Goal: Information Seeking & Learning: Learn about a topic

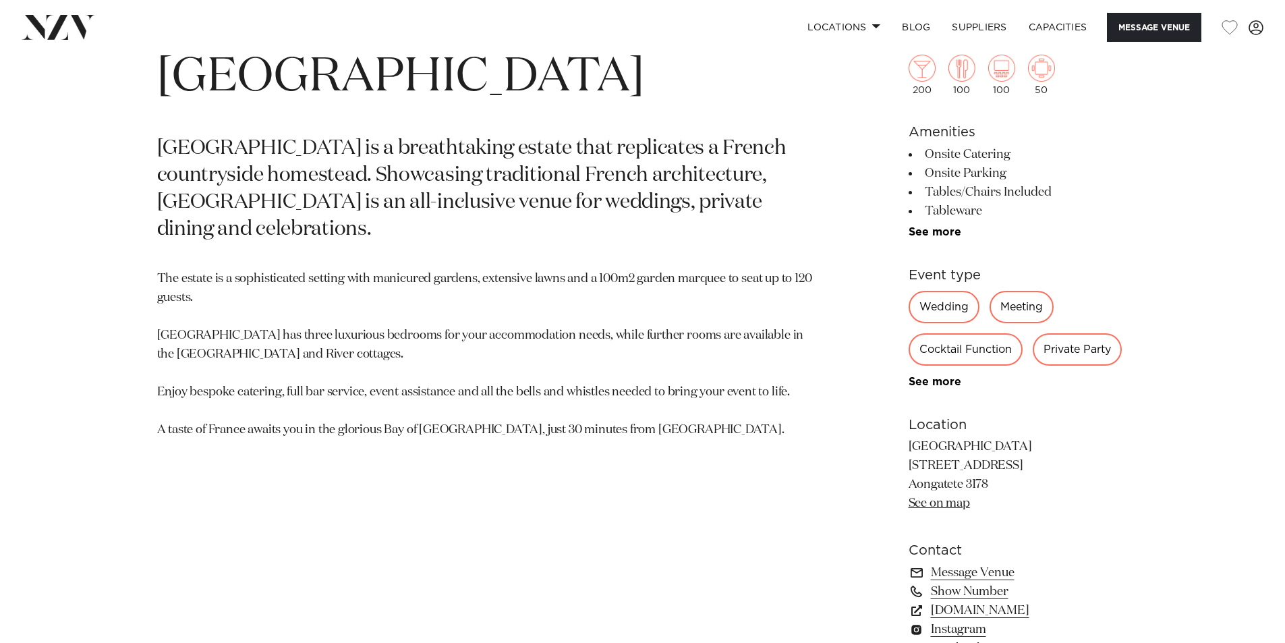
scroll to position [675, 0]
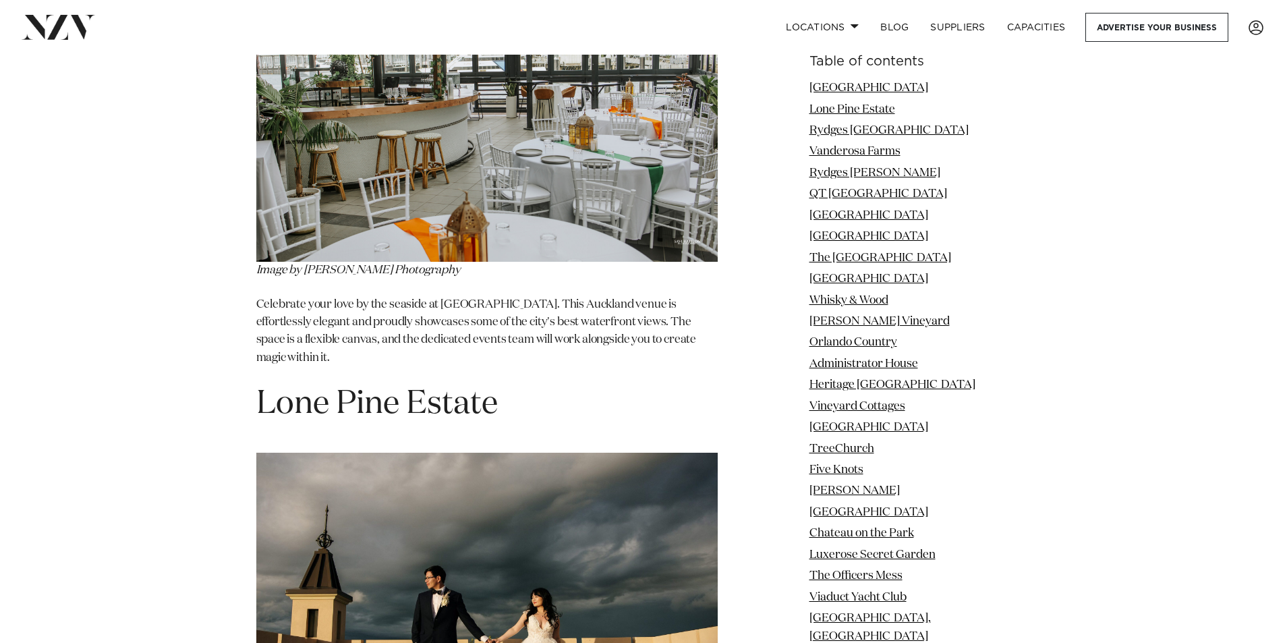
scroll to position [1957, 0]
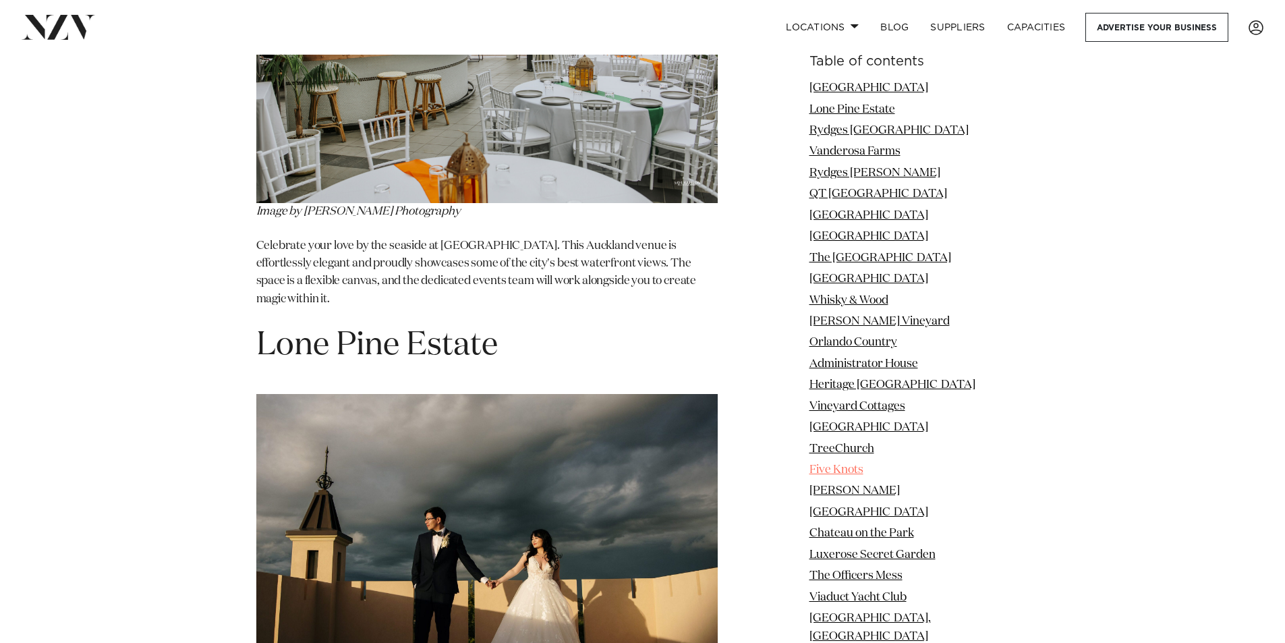
click at [860, 470] on link "Five Knots" at bounding box center [837, 469] width 54 height 11
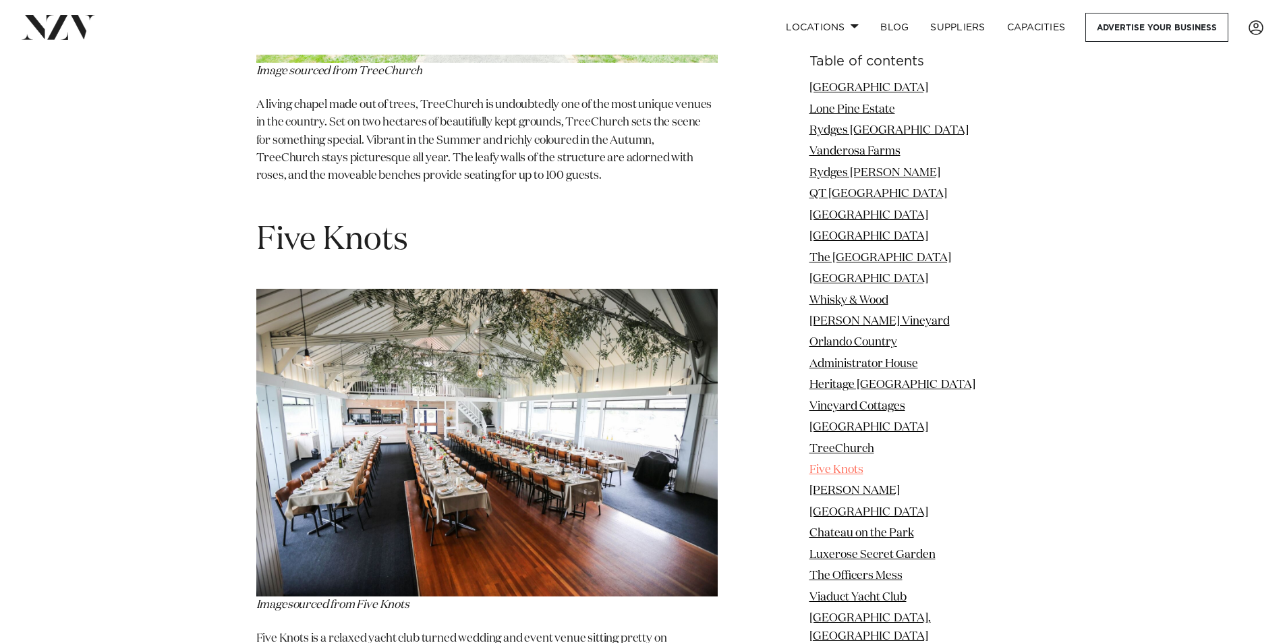
scroll to position [11077, 0]
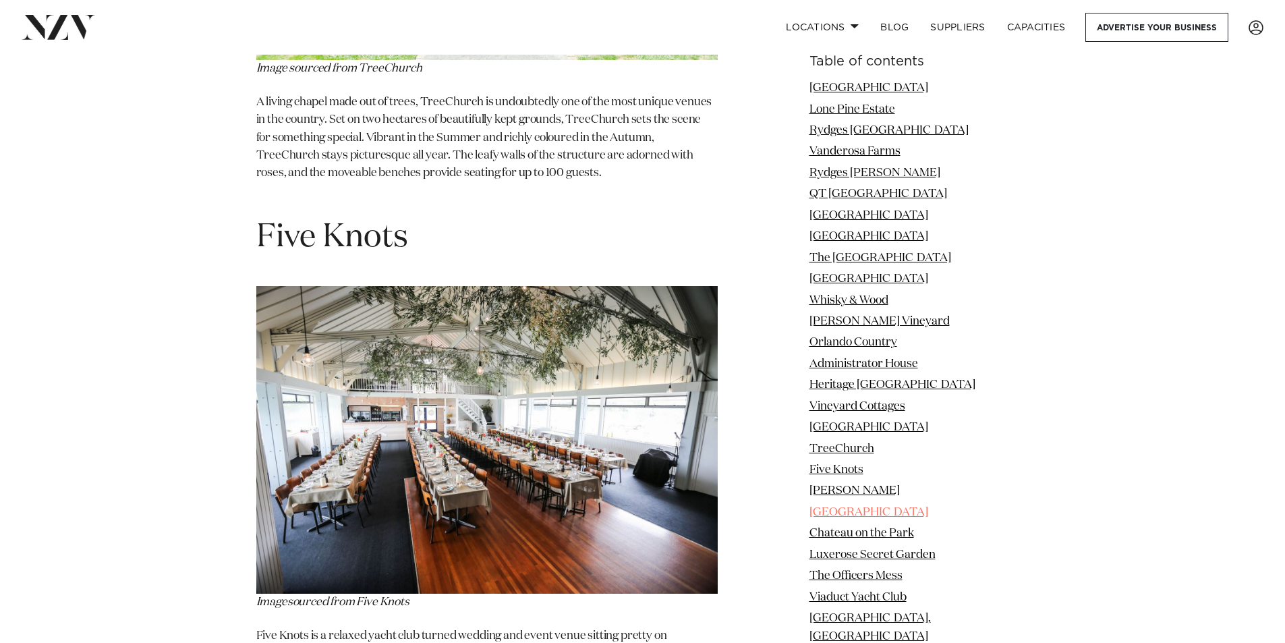
click at [857, 507] on link "[GEOGRAPHIC_DATA]" at bounding box center [869, 512] width 119 height 11
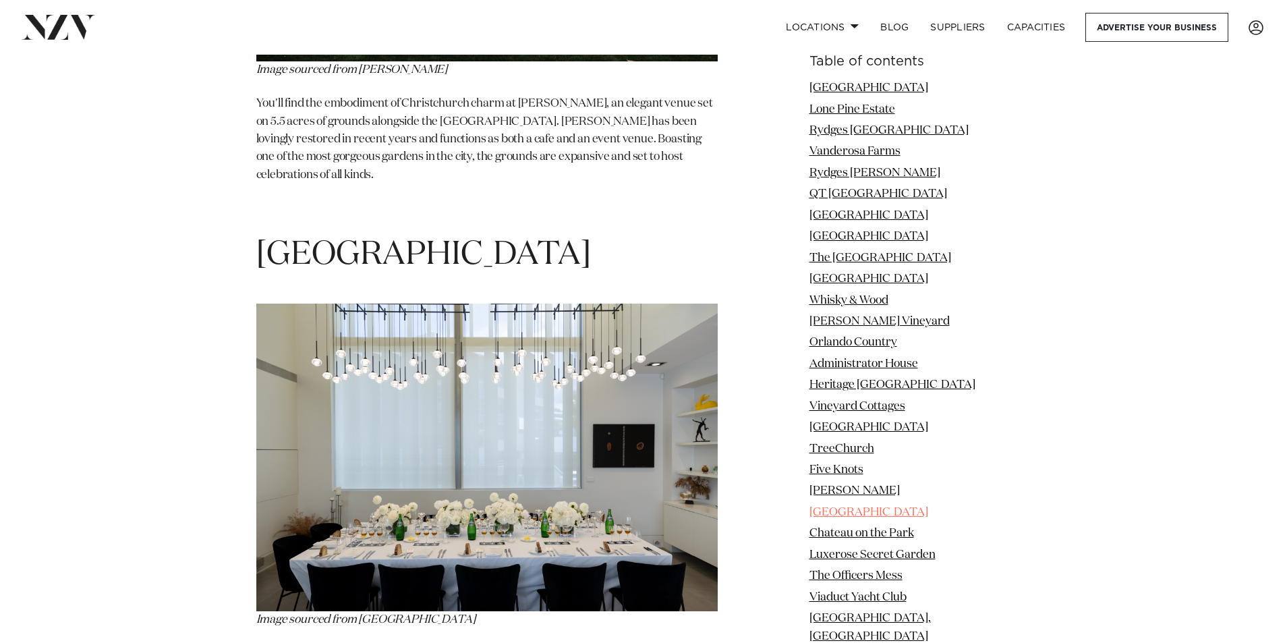
scroll to position [12162, 0]
click at [852, 488] on link "[PERSON_NAME]" at bounding box center [855, 490] width 90 height 11
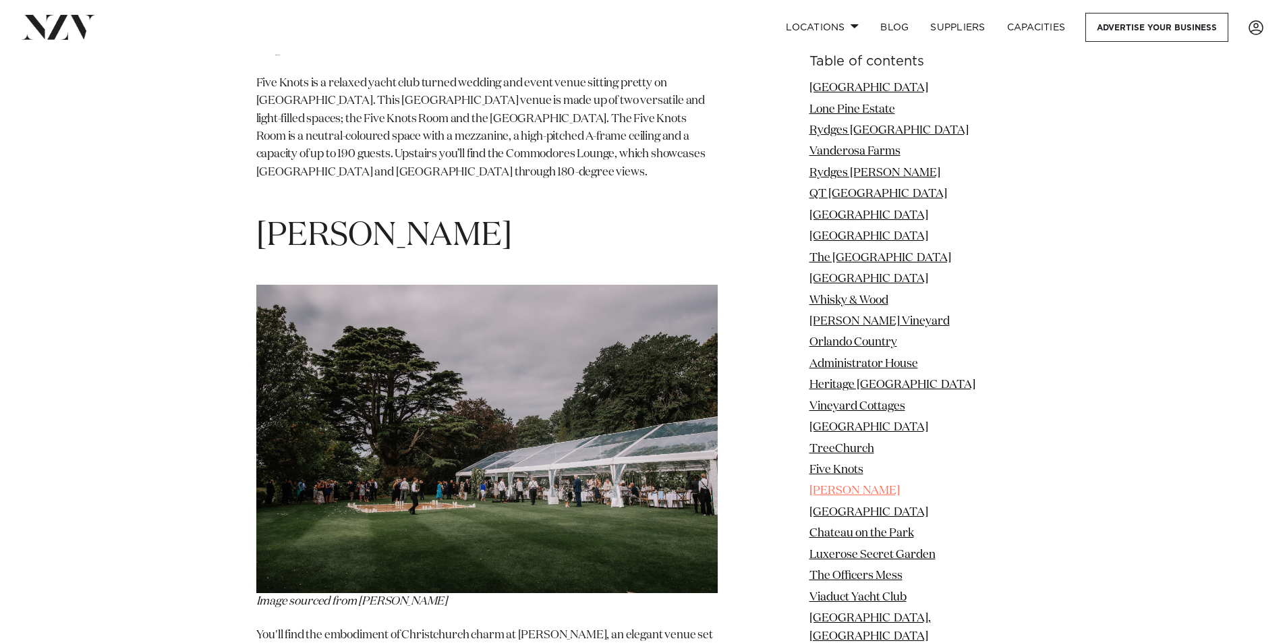
scroll to position [11629, 0]
click at [850, 532] on link "Chateau on the Park" at bounding box center [862, 533] width 105 height 11
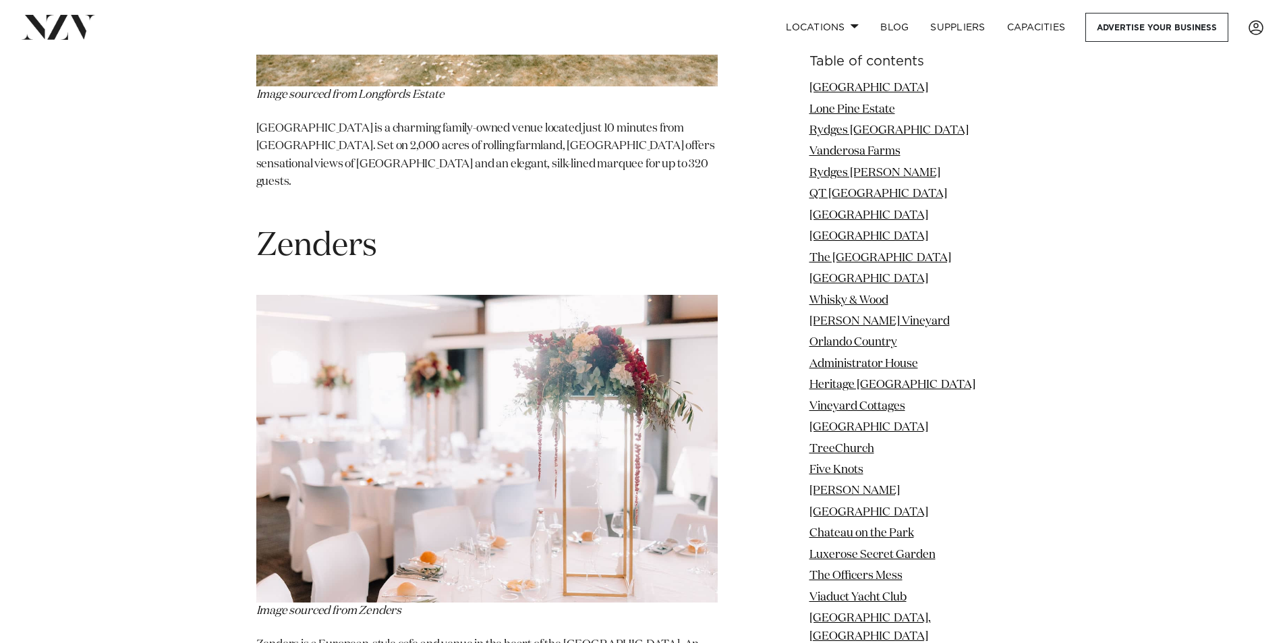
scroll to position [29979, 0]
